Goal: Information Seeking & Learning: Learn about a topic

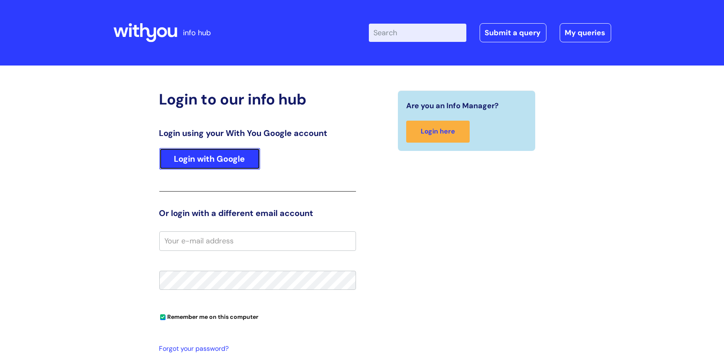
drag, startPoint x: 0, startPoint y: 0, endPoint x: 226, endPoint y: 163, distance: 278.4
click at [226, 162] on link "Login with Google" at bounding box center [209, 159] width 101 height 22
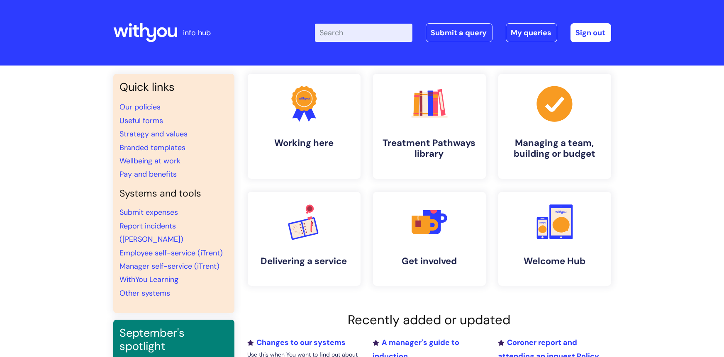
click at [350, 25] on input "Enter your search term here..." at bounding box center [364, 33] width 98 height 18
click at [350, 26] on input "Enter your search term here..." at bounding box center [364, 33] width 98 height 18
click at [450, 157] on h4 "Treatment Pathways library" at bounding box center [429, 149] width 101 height 22
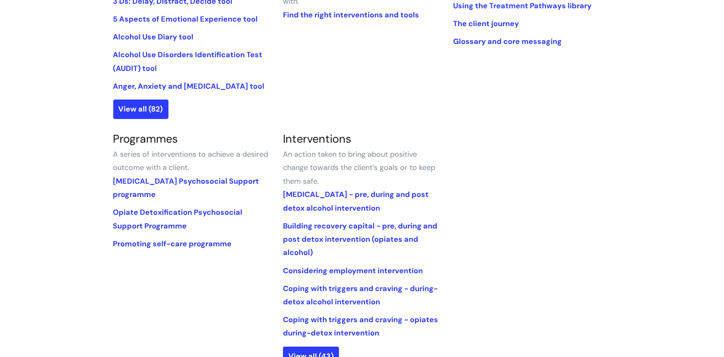
scroll to position [397, 0]
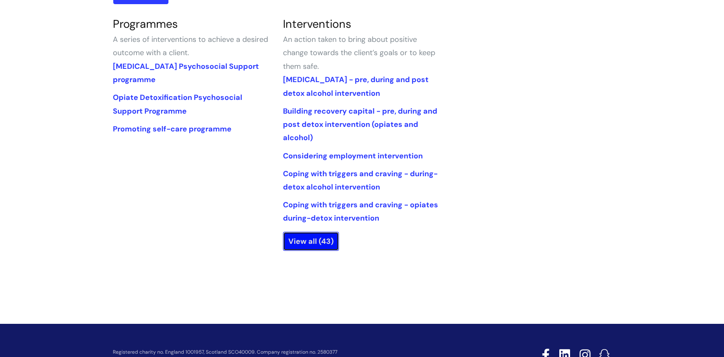
click at [299, 237] on link "View all (43)" at bounding box center [311, 241] width 56 height 19
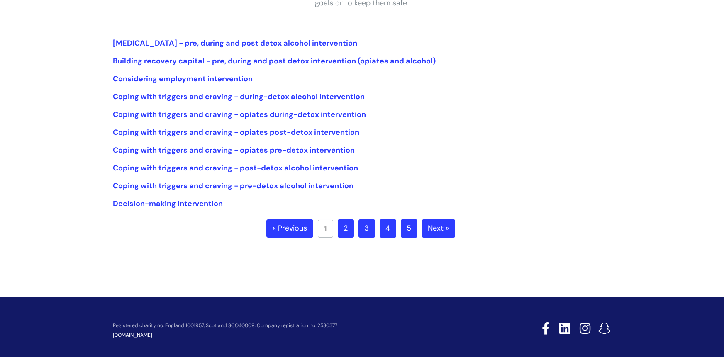
scroll to position [205, 0]
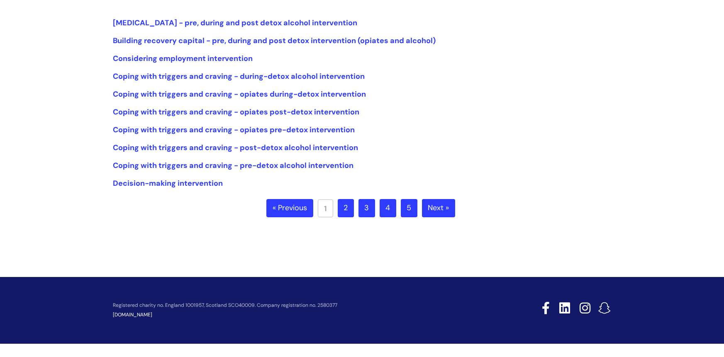
click at [410, 208] on link "5" at bounding box center [409, 208] width 17 height 18
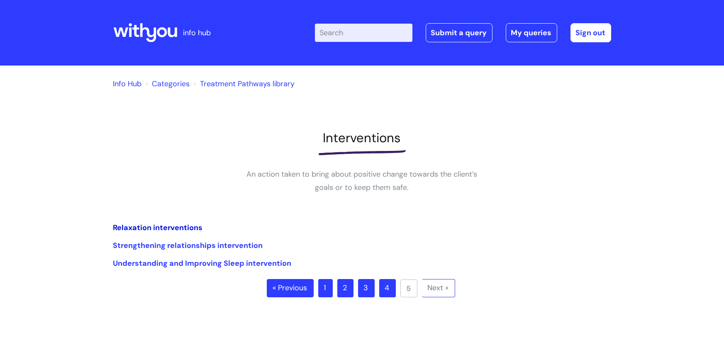
click at [190, 228] on link "Relaxation interventions" at bounding box center [158, 228] width 90 height 10
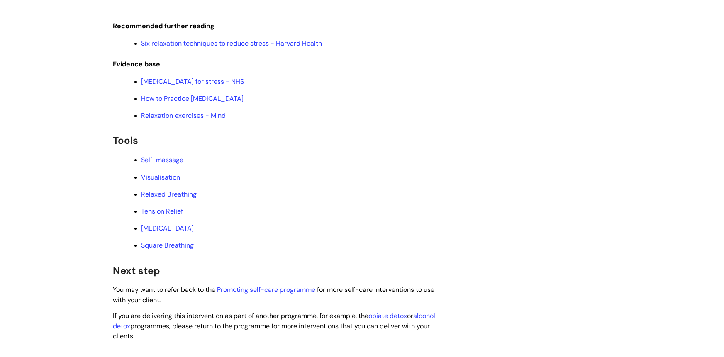
scroll to position [1493, 0]
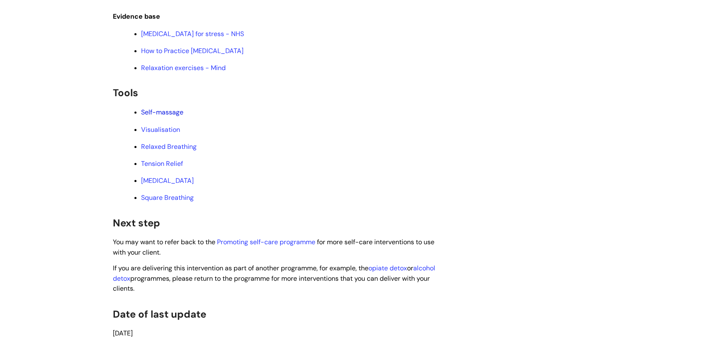
click at [166, 110] on link "Self-massage" at bounding box center [163, 112] width 42 height 9
click at [163, 125] on link "Visualisation" at bounding box center [161, 129] width 39 height 9
click at [180, 162] on link "Tension Relief" at bounding box center [163, 163] width 42 height 9
click at [178, 193] on link "Square Breathing" at bounding box center [168, 197] width 53 height 9
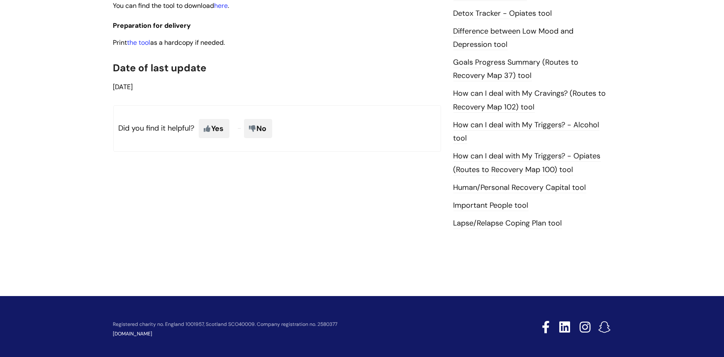
scroll to position [538, 0]
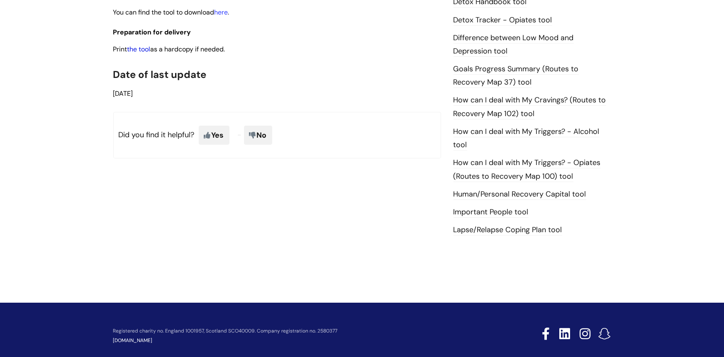
click at [139, 48] on link "the tool" at bounding box center [138, 49] width 23 height 9
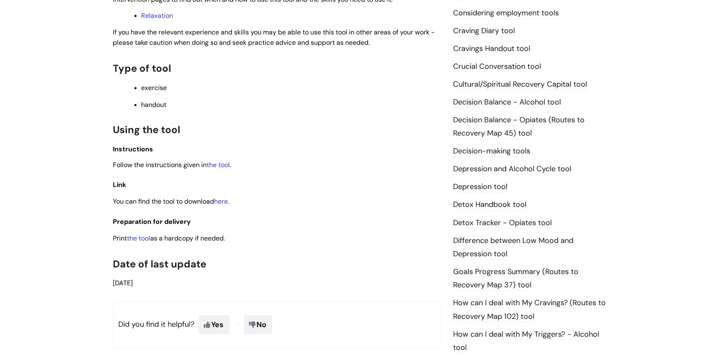
scroll to position [550, 0]
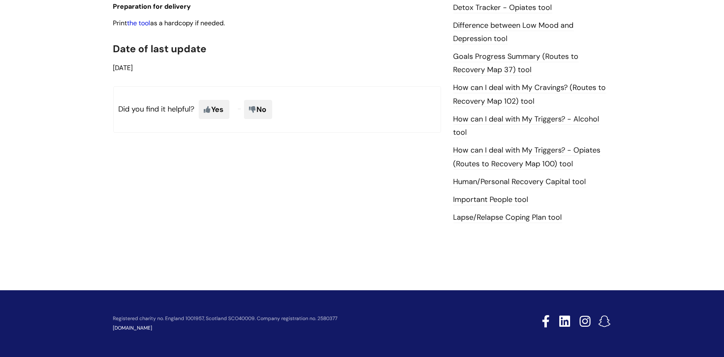
click at [139, 24] on link "the tool" at bounding box center [138, 23] width 23 height 9
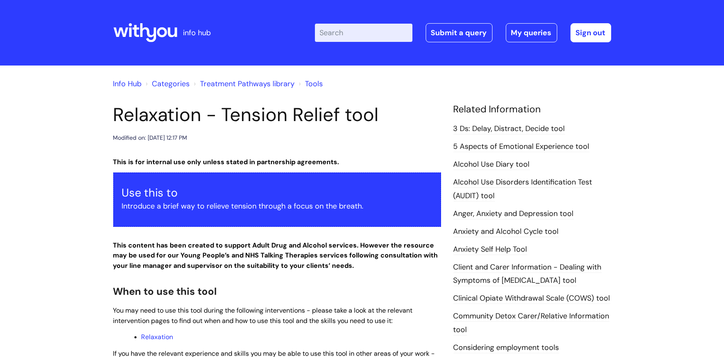
scroll to position [550, 0]
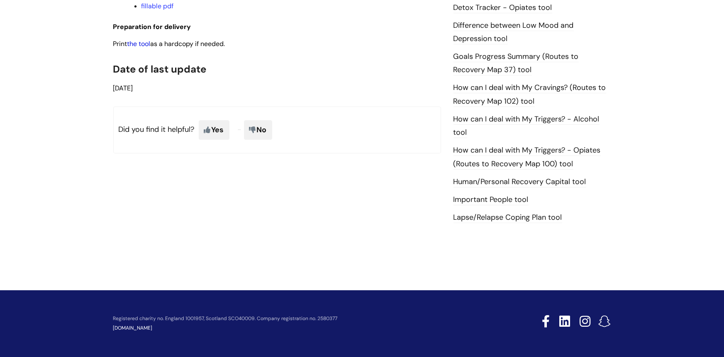
click at [144, 43] on link "the tool" at bounding box center [138, 43] width 23 height 9
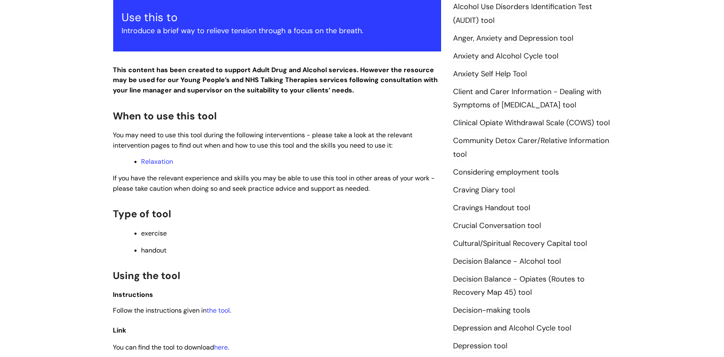
scroll to position [0, 0]
